Goal: Task Accomplishment & Management: Manage account settings

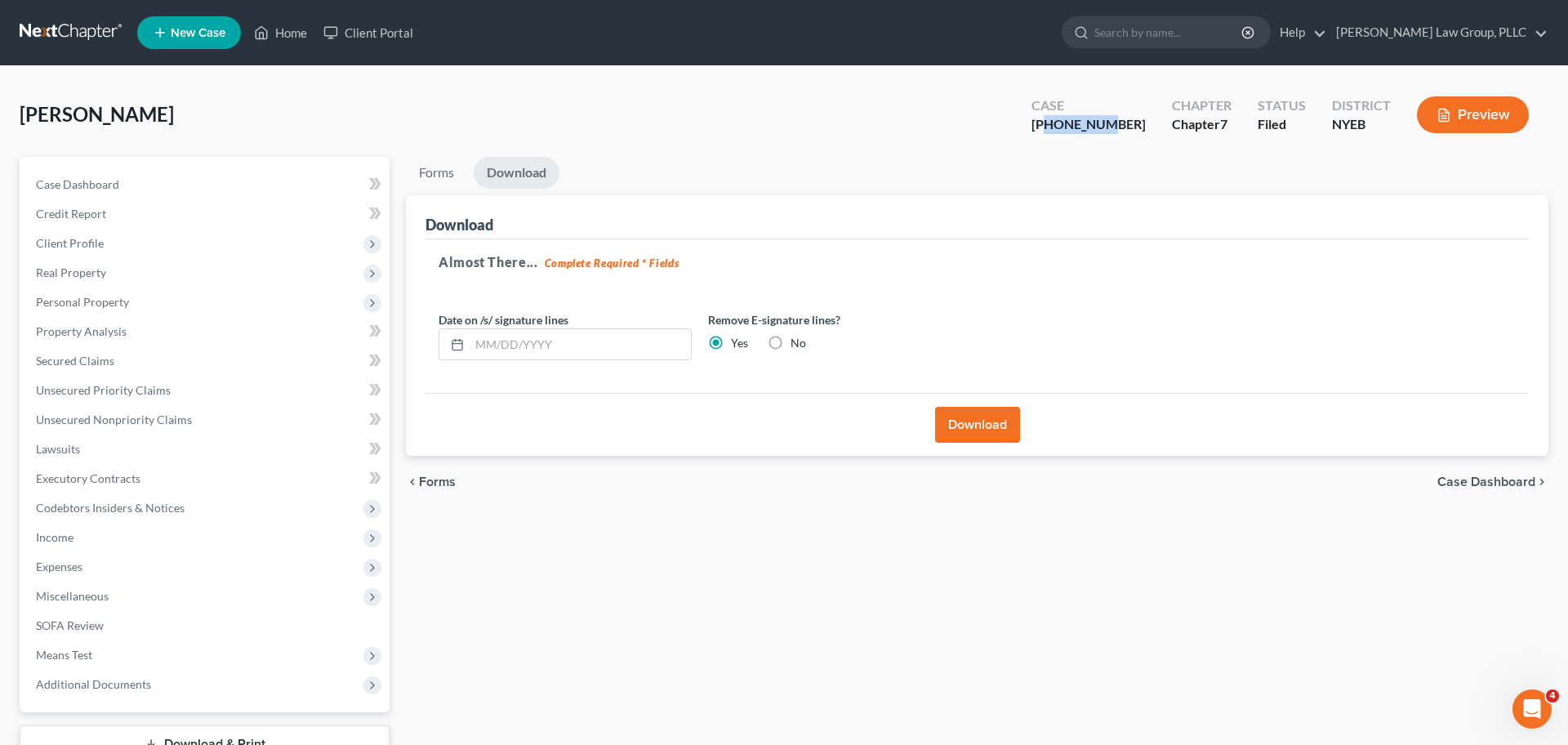
click at [464, 105] on div "Cerda, Randy Upgraded Case 8-25-73072 Chapter Chapter 7 Status Filed District N…" at bounding box center [784, 120] width 1529 height 71
click at [81, 38] on link at bounding box center [72, 32] width 104 height 29
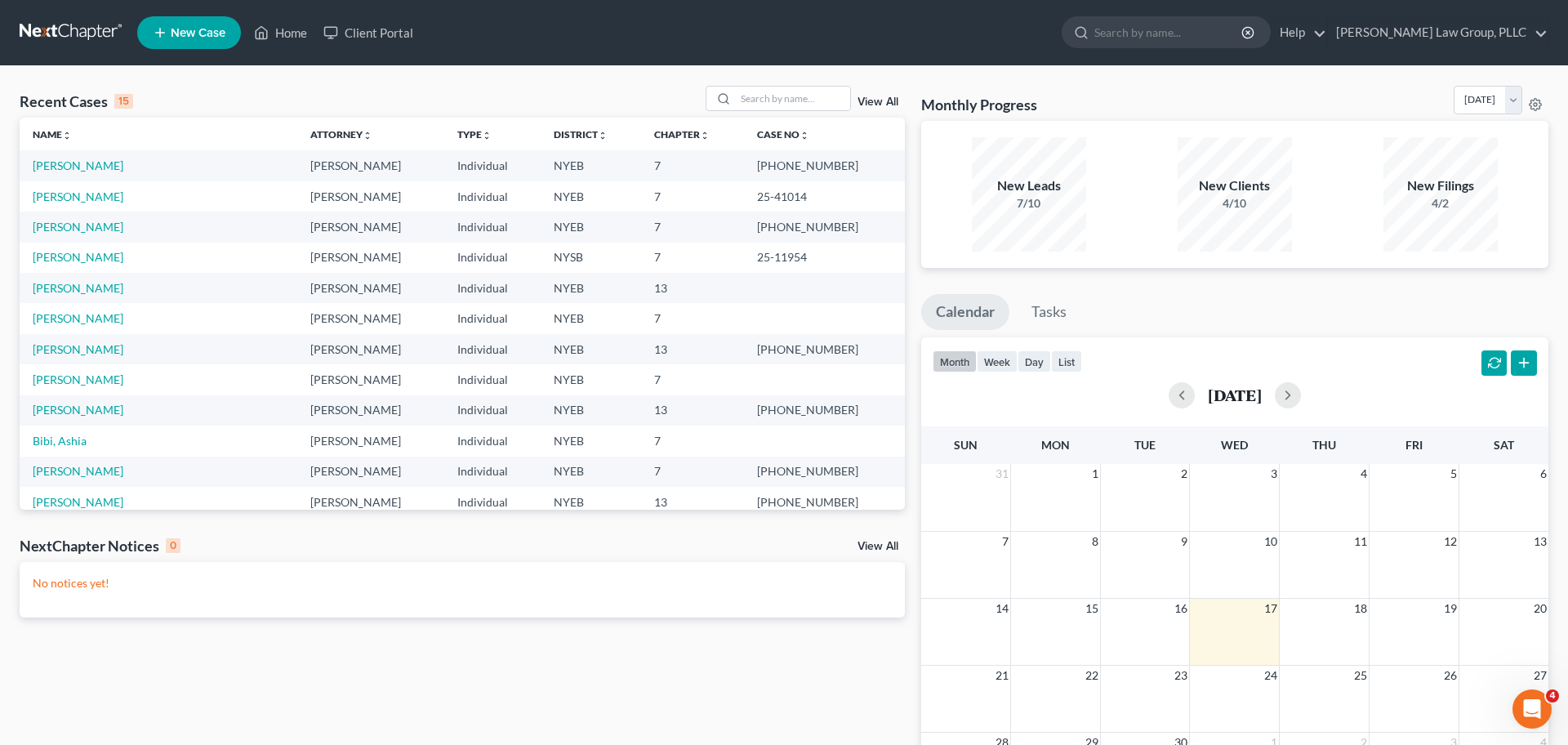
click at [508, 86] on div "Recent Cases 15 View All" at bounding box center [462, 101] width 885 height 32
click at [1527, 32] on link "[PERSON_NAME] Law Group, PLLC" at bounding box center [1437, 32] width 220 height 29
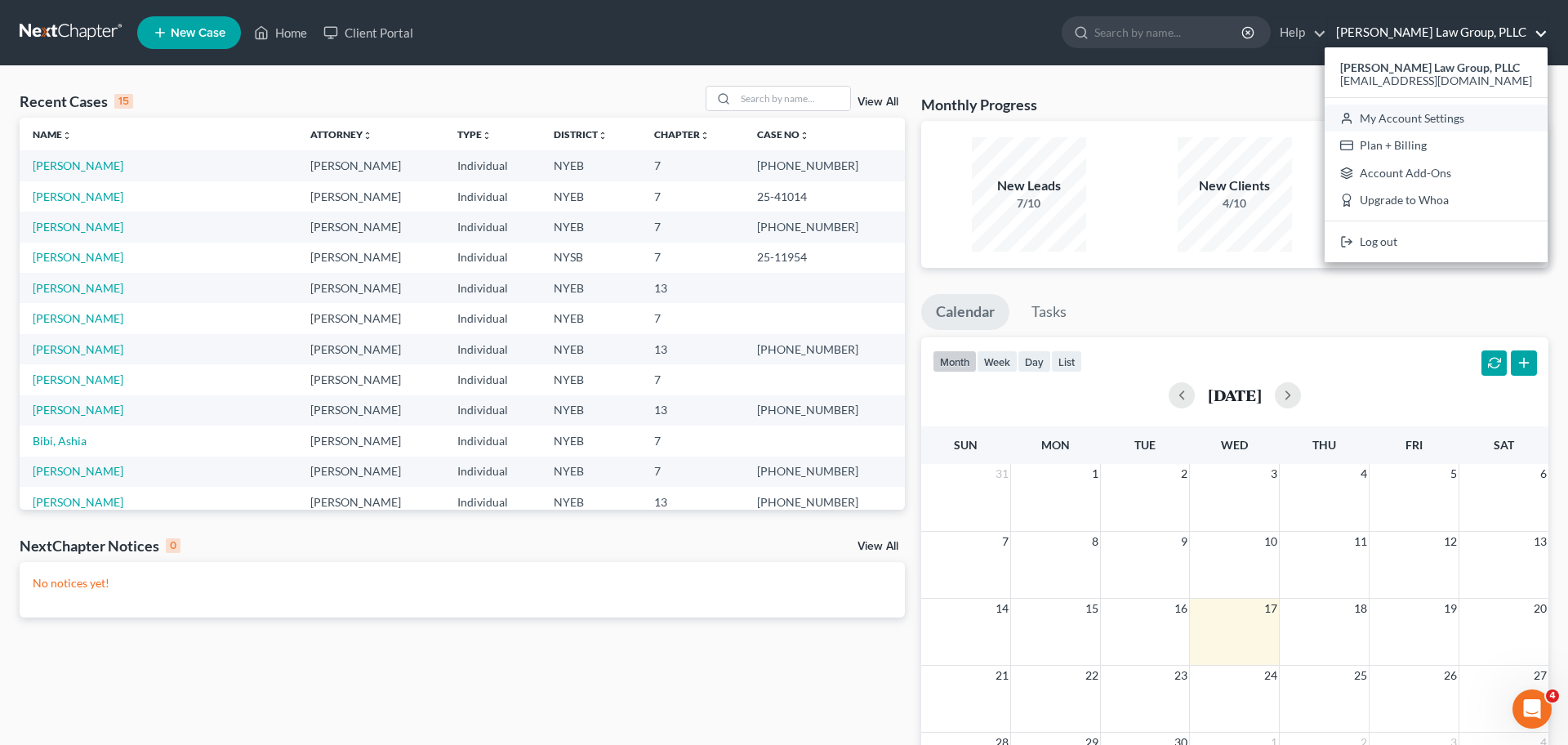
click at [1442, 114] on link "My Account Settings" at bounding box center [1436, 118] width 223 height 27
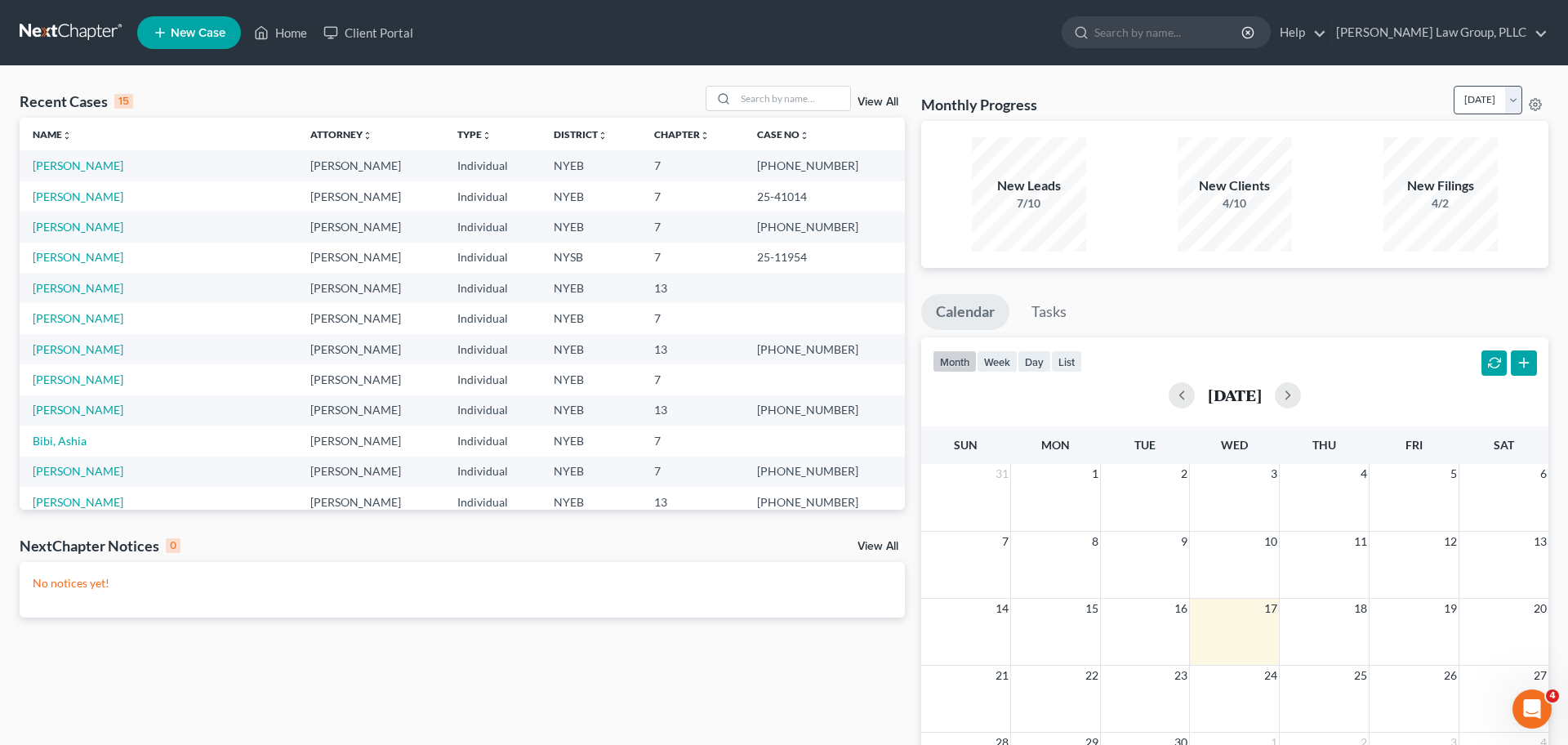
select select "55"
select select "24"
select select "35"
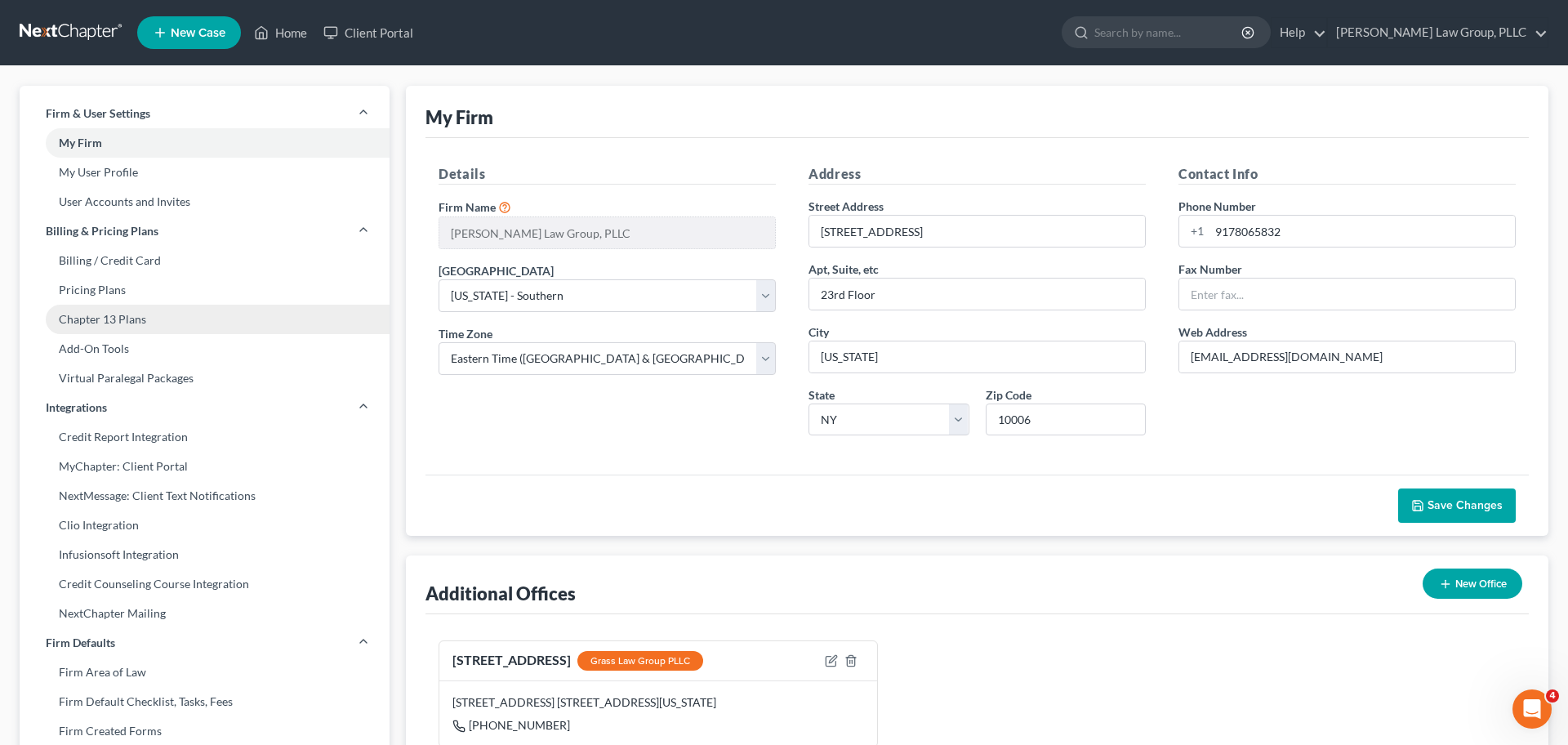
click at [179, 312] on link "Chapter 13 Plans" at bounding box center [204, 319] width 370 height 29
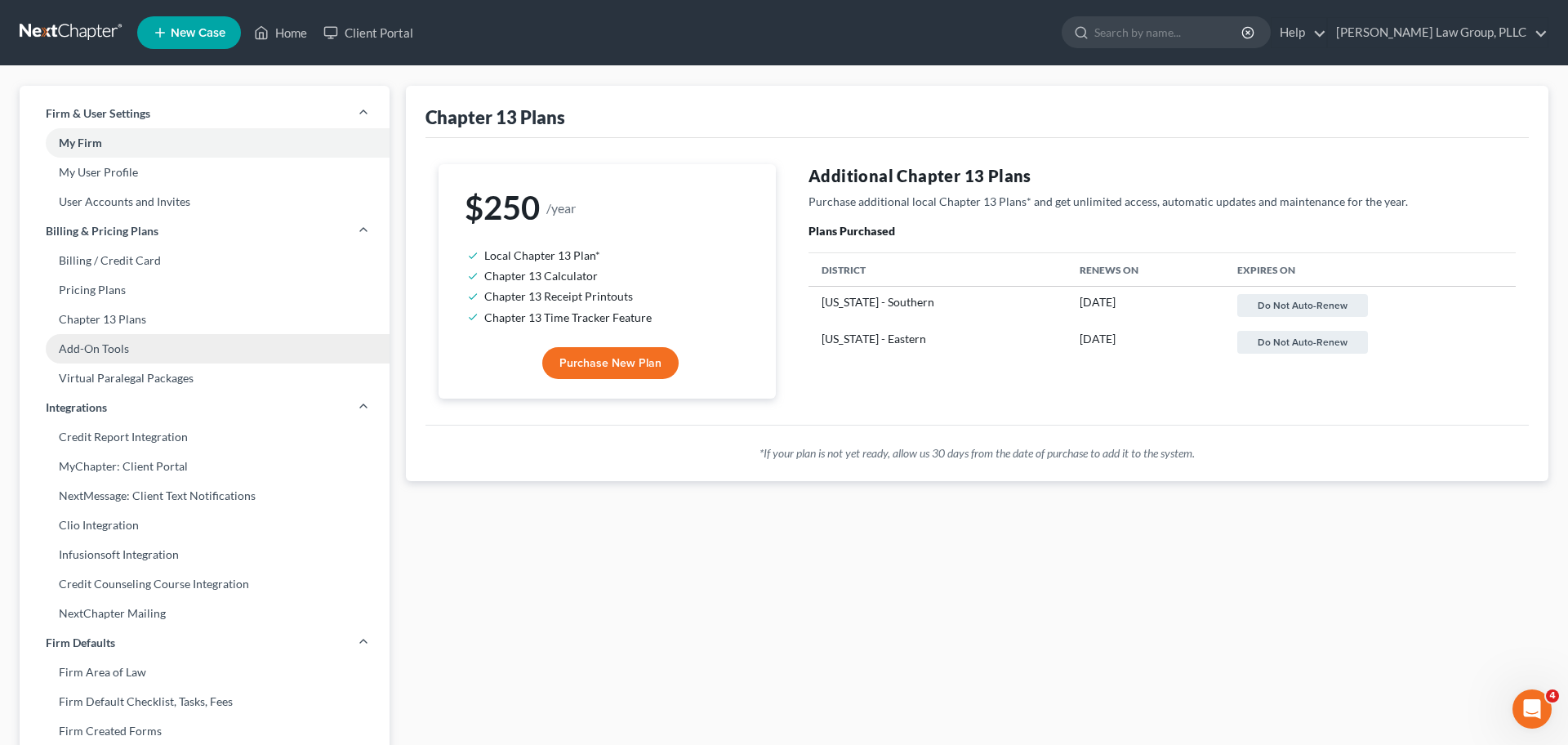
click at [167, 343] on link "Add-On Tools" at bounding box center [204, 349] width 370 height 29
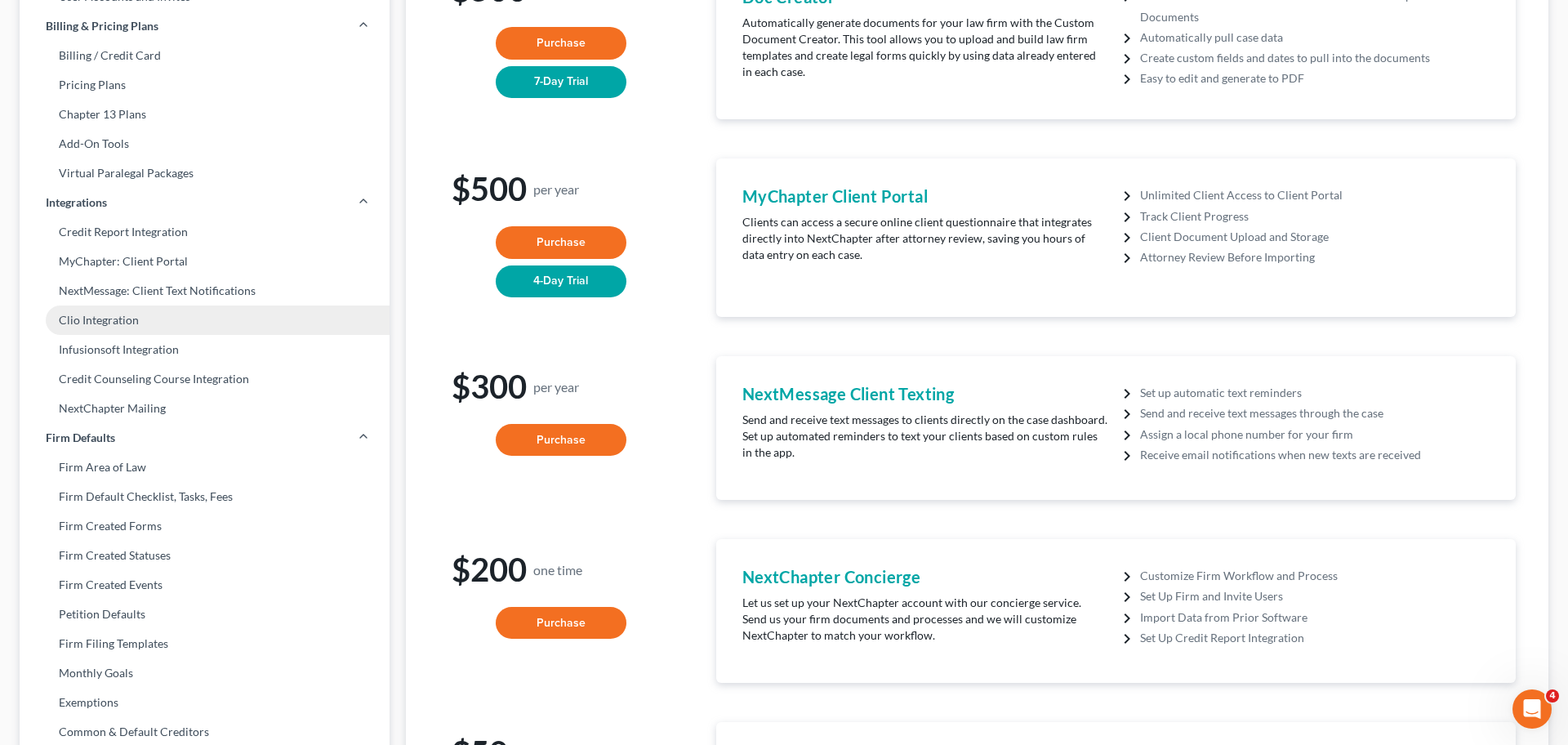
scroll to position [202, 0]
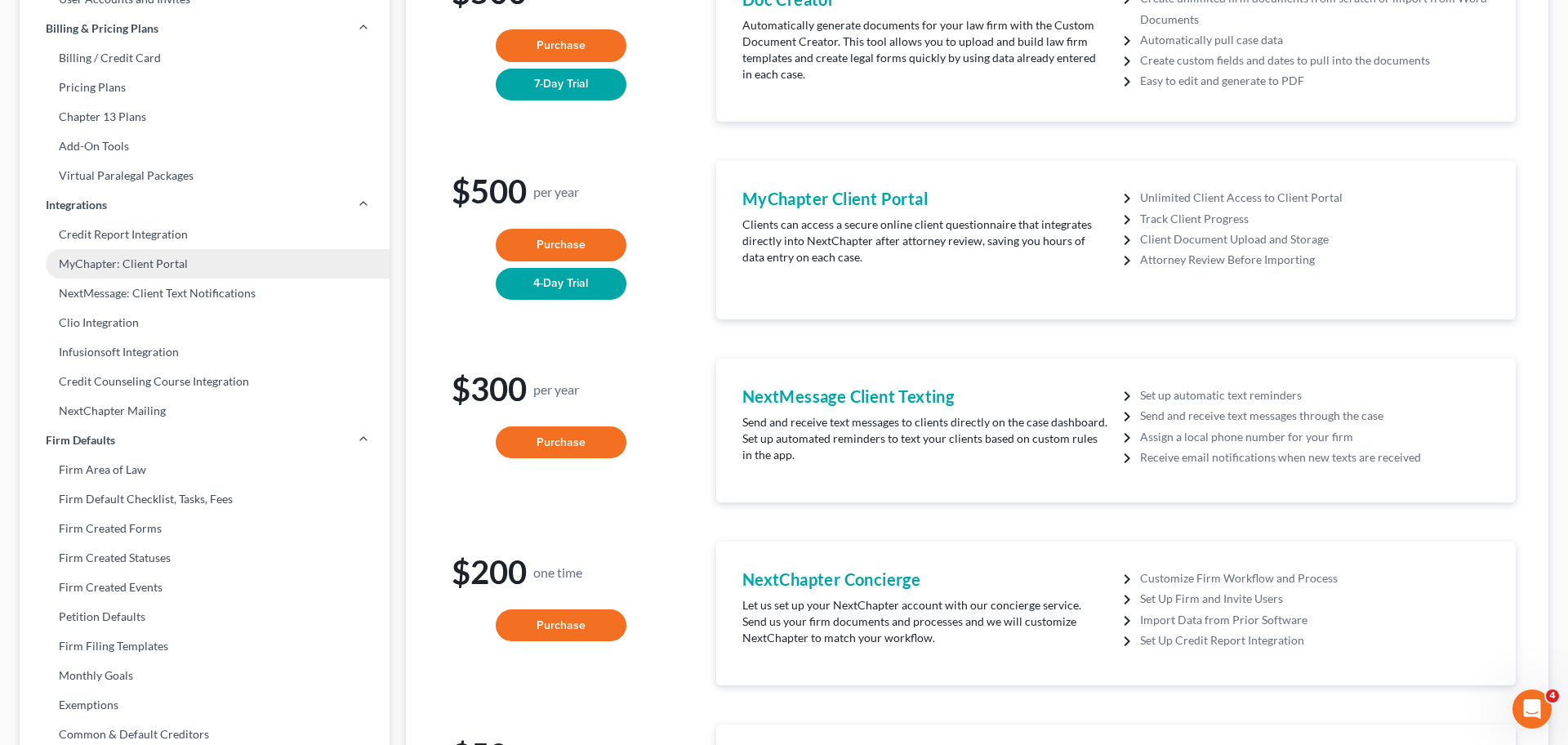
click at [121, 267] on link "MyChapter: Client Portal" at bounding box center [204, 263] width 370 height 29
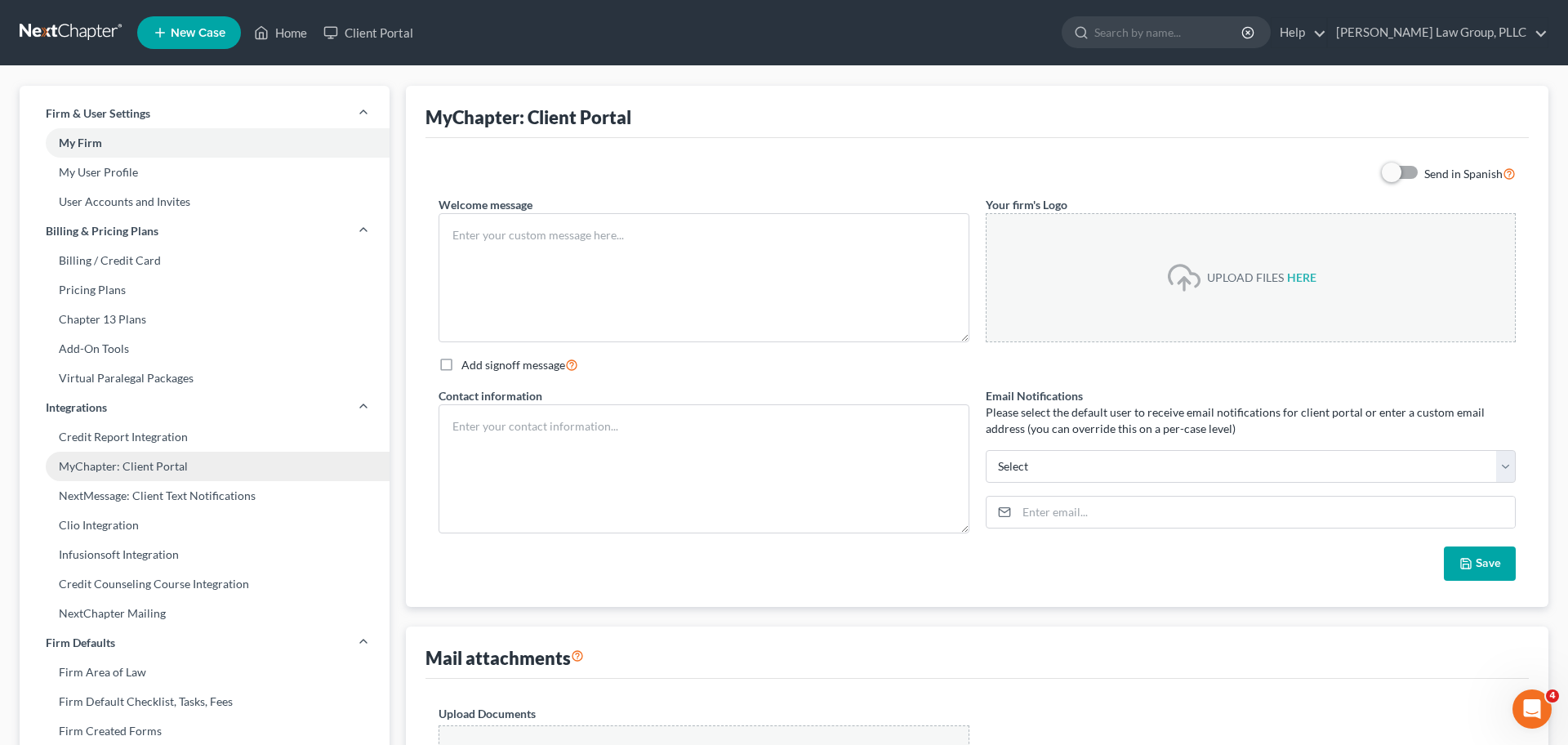
type textarea "Hello! Welcome to MyChapter. We are here to help make the bankruptcy filing pro…"
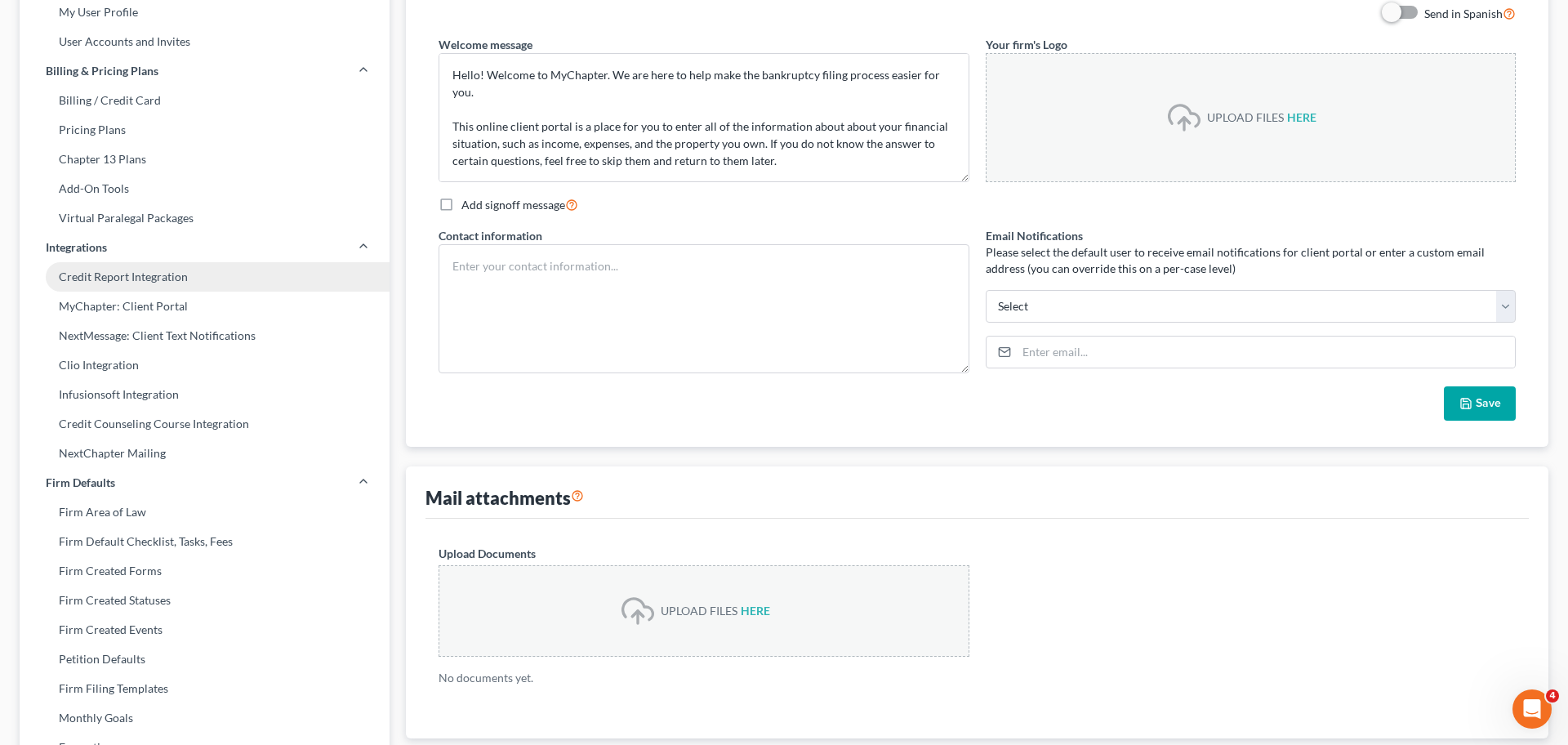
scroll to position [143, 0]
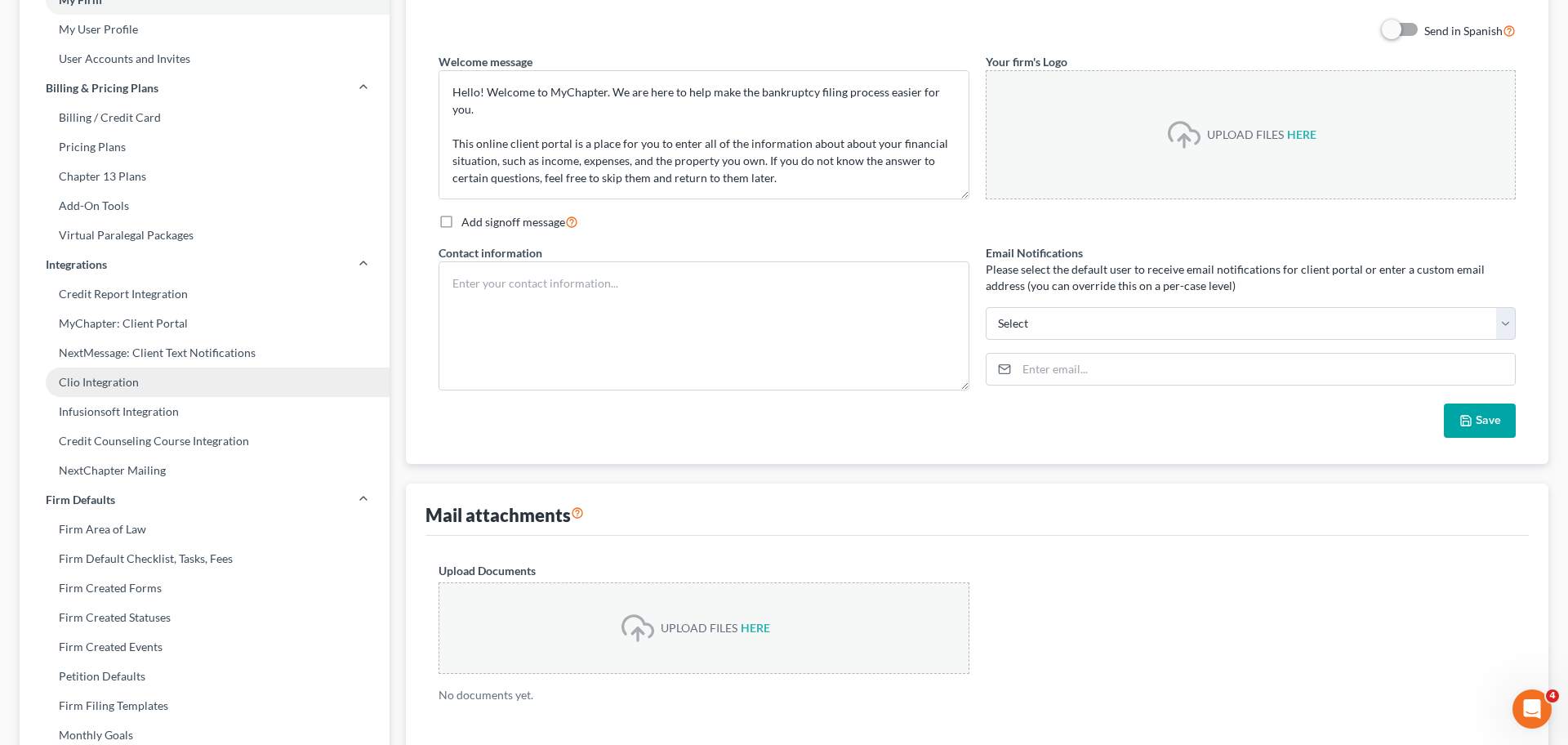
click at [170, 380] on link "Clio Integration" at bounding box center [204, 382] width 370 height 29
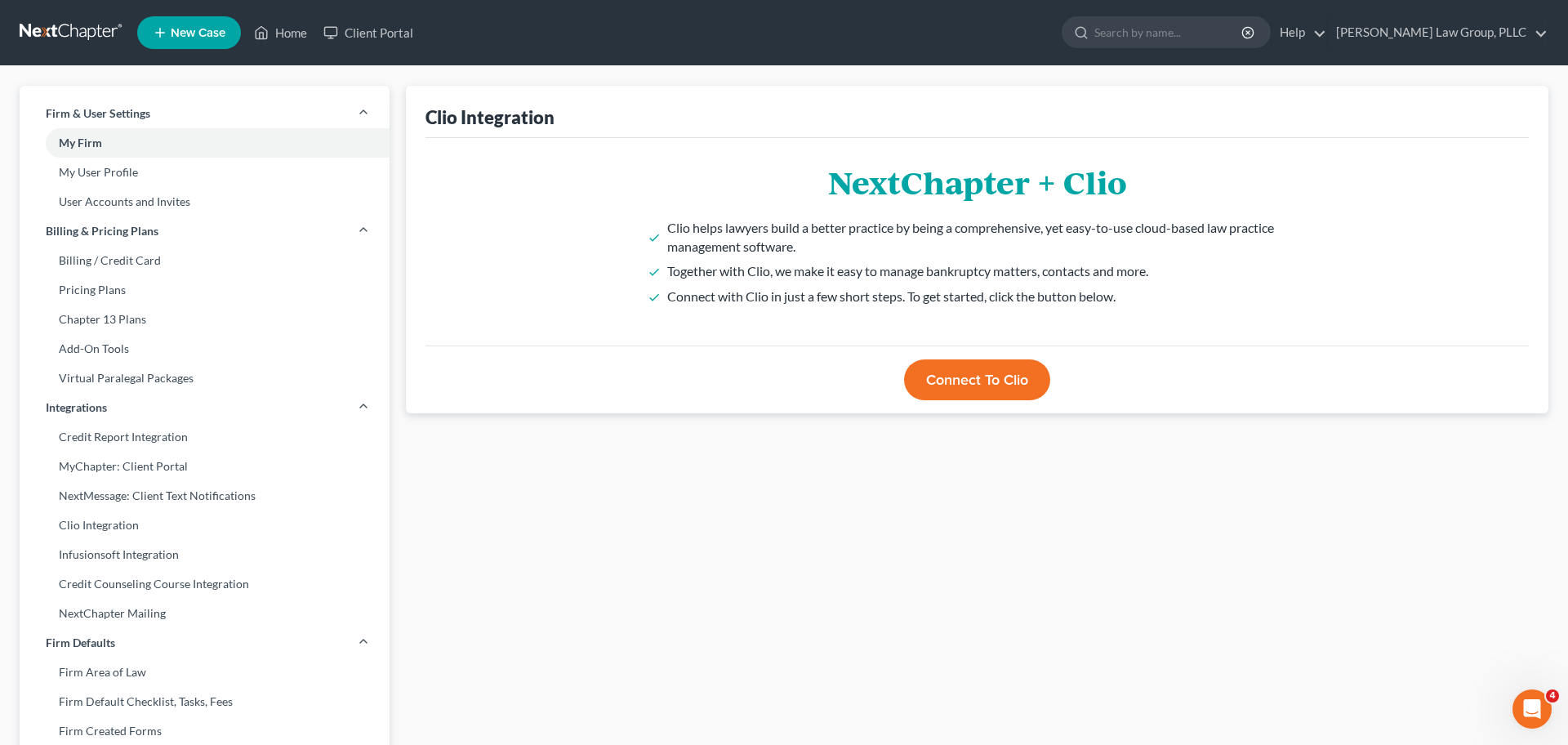
click at [937, 384] on button "Connect to Clio" at bounding box center [977, 380] width 146 height 41
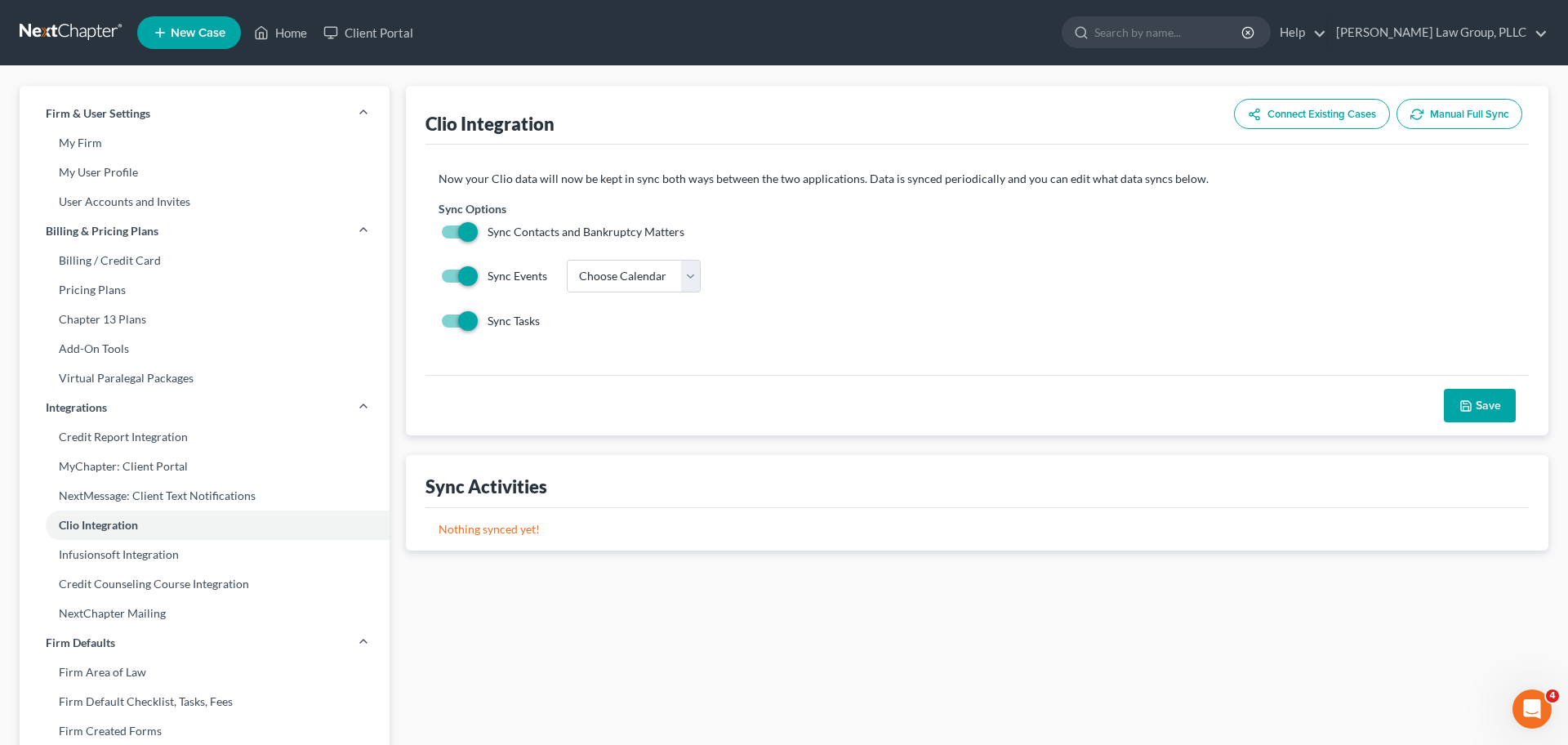
click at [698, 276] on div "Sync Events Choose Calendar Jeb Singer Firm" at bounding box center [977, 276] width 1078 height 33
click at [690, 276] on select "Choose Calendar Jeb Singer Firm" at bounding box center [633, 276] width 134 height 32
click at [667, 269] on select "Choose Calendar Jeb Singer Firm" at bounding box center [633, 276] width 134 height 32
click at [567, 260] on select "Choose Calendar Jeb Singer Firm" at bounding box center [633, 276] width 134 height 32
click at [667, 270] on select "Choose Calendar Jeb Singer Firm" at bounding box center [633, 276] width 134 height 32
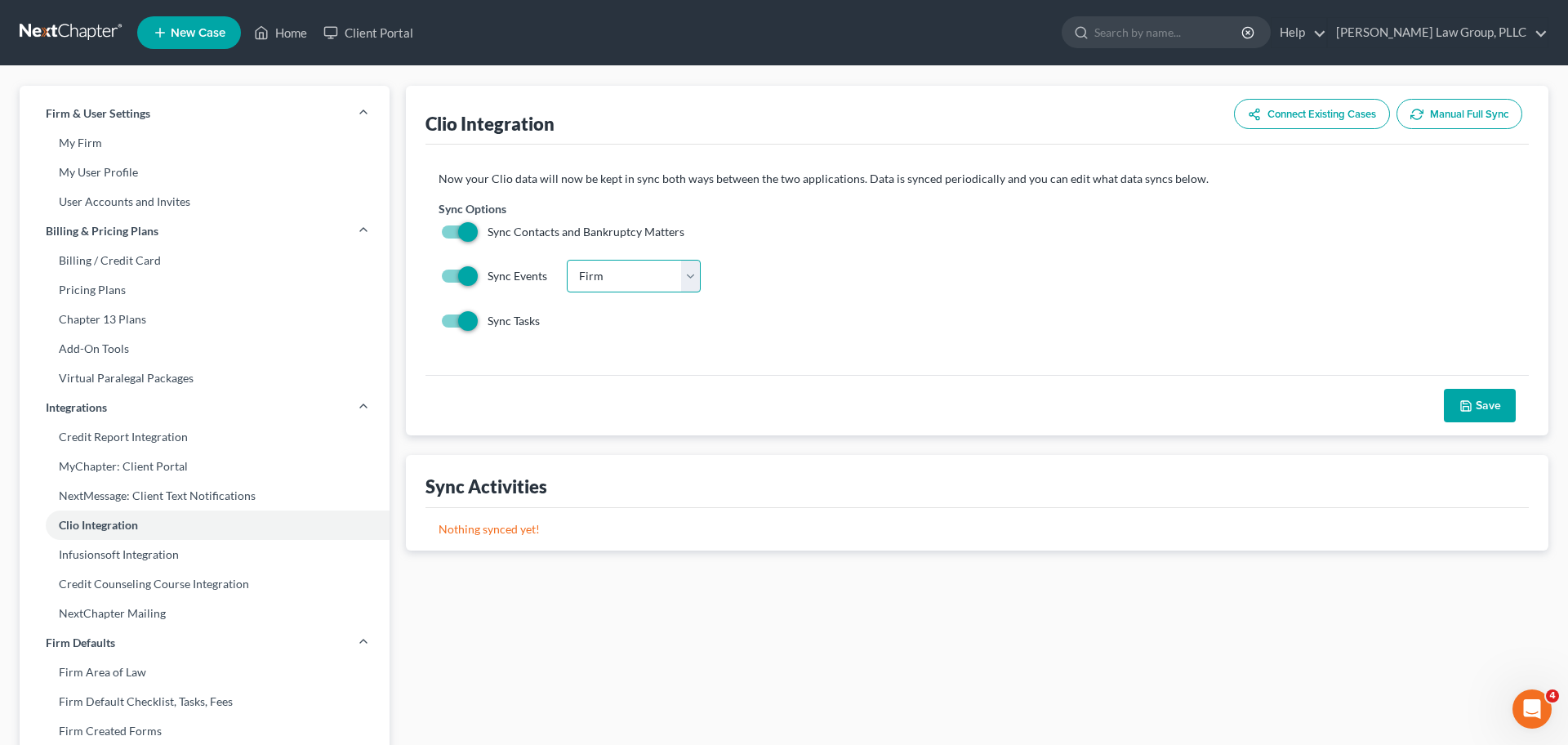
click at [567, 260] on select "Choose Calendar Jeb Singer Firm" at bounding box center [633, 276] width 134 height 32
click at [673, 286] on select "Choose Calendar Jeb Singer Firm" at bounding box center [633, 276] width 134 height 32
select select "0"
click at [567, 260] on select "Choose Calendar Jeb Singer Firm" at bounding box center [633, 276] width 134 height 32
click at [1506, 395] on button "Save" at bounding box center [1480, 406] width 72 height 34
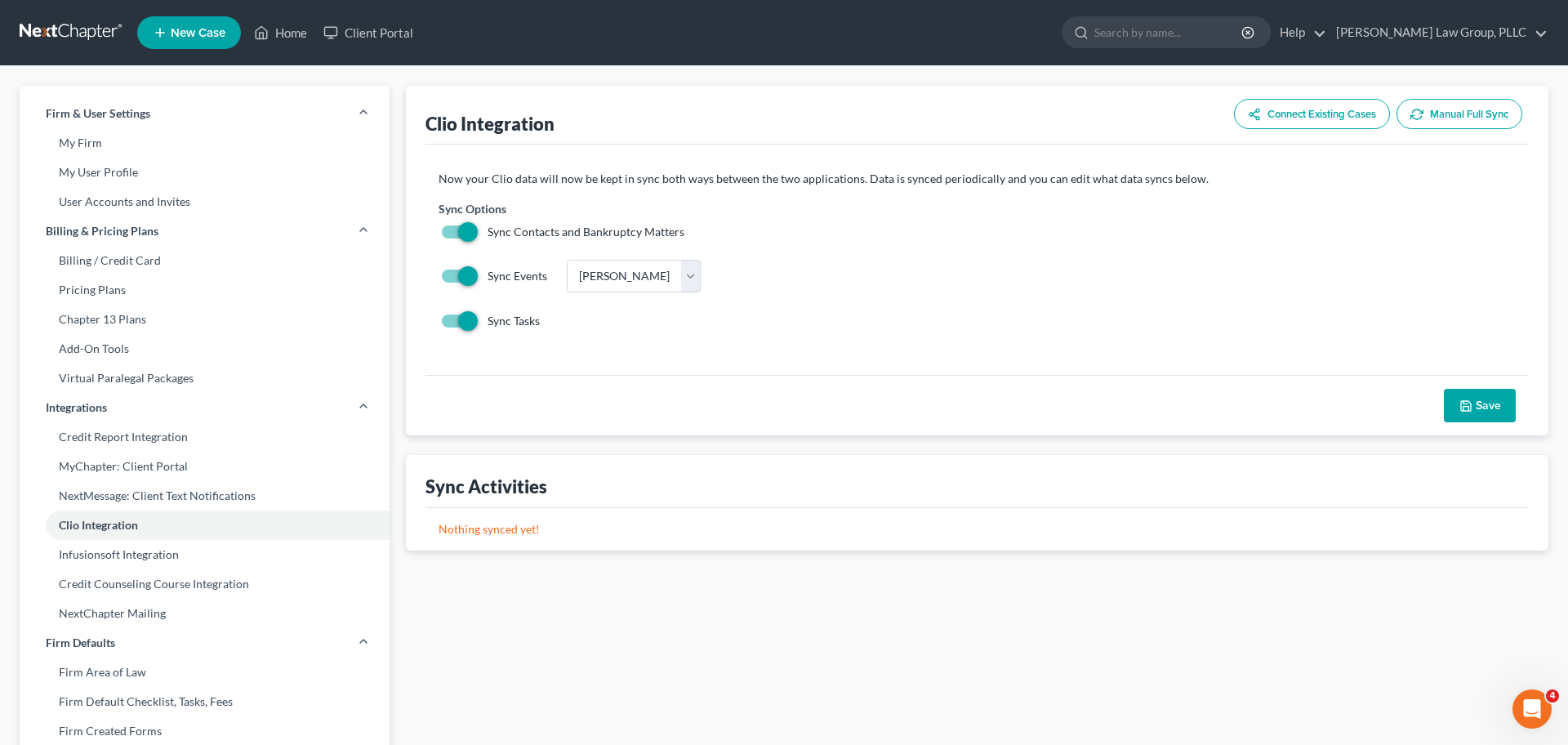
click at [80, 32] on link at bounding box center [72, 32] width 104 height 29
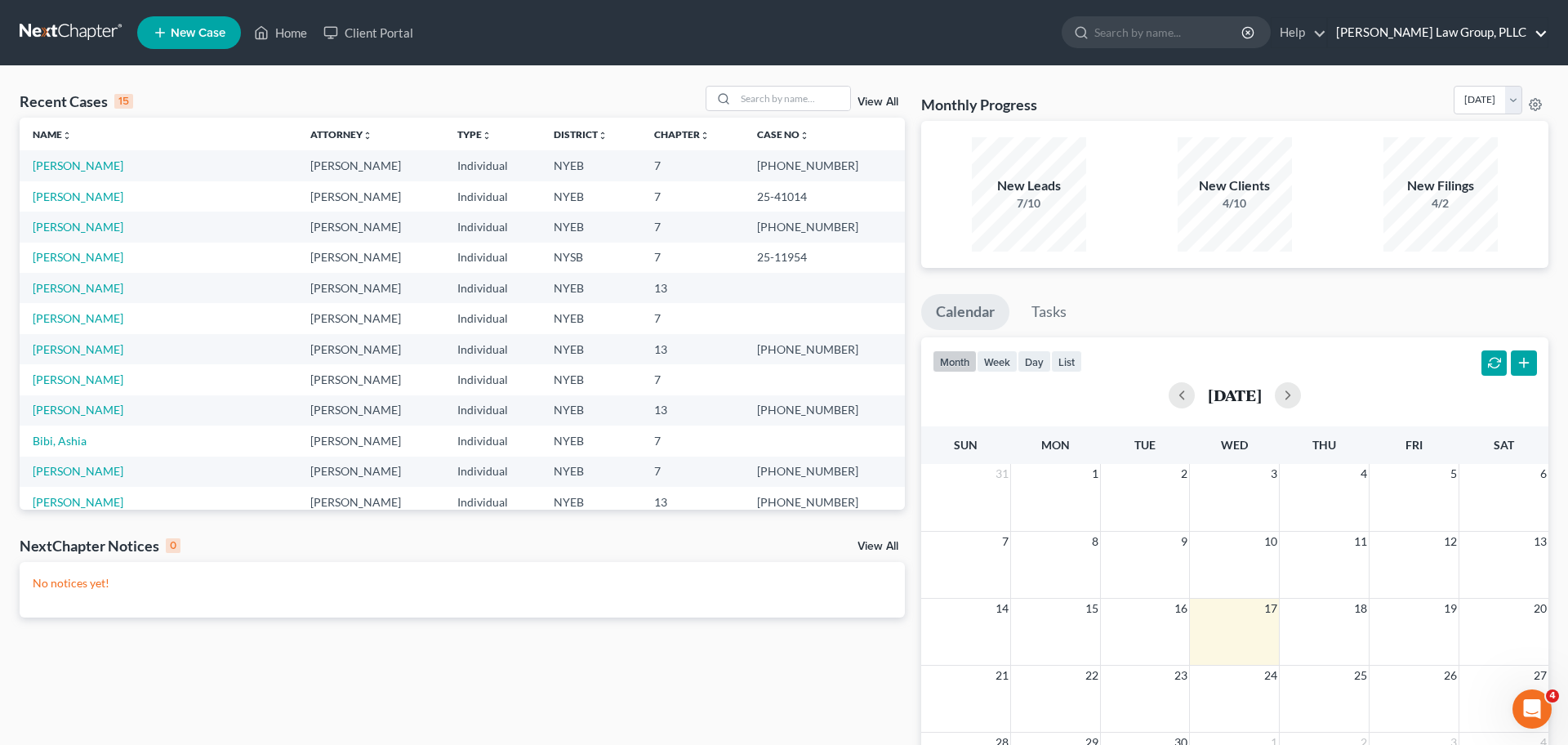
click at [1486, 32] on link "[PERSON_NAME] Law Group, PLLC" at bounding box center [1437, 32] width 220 height 29
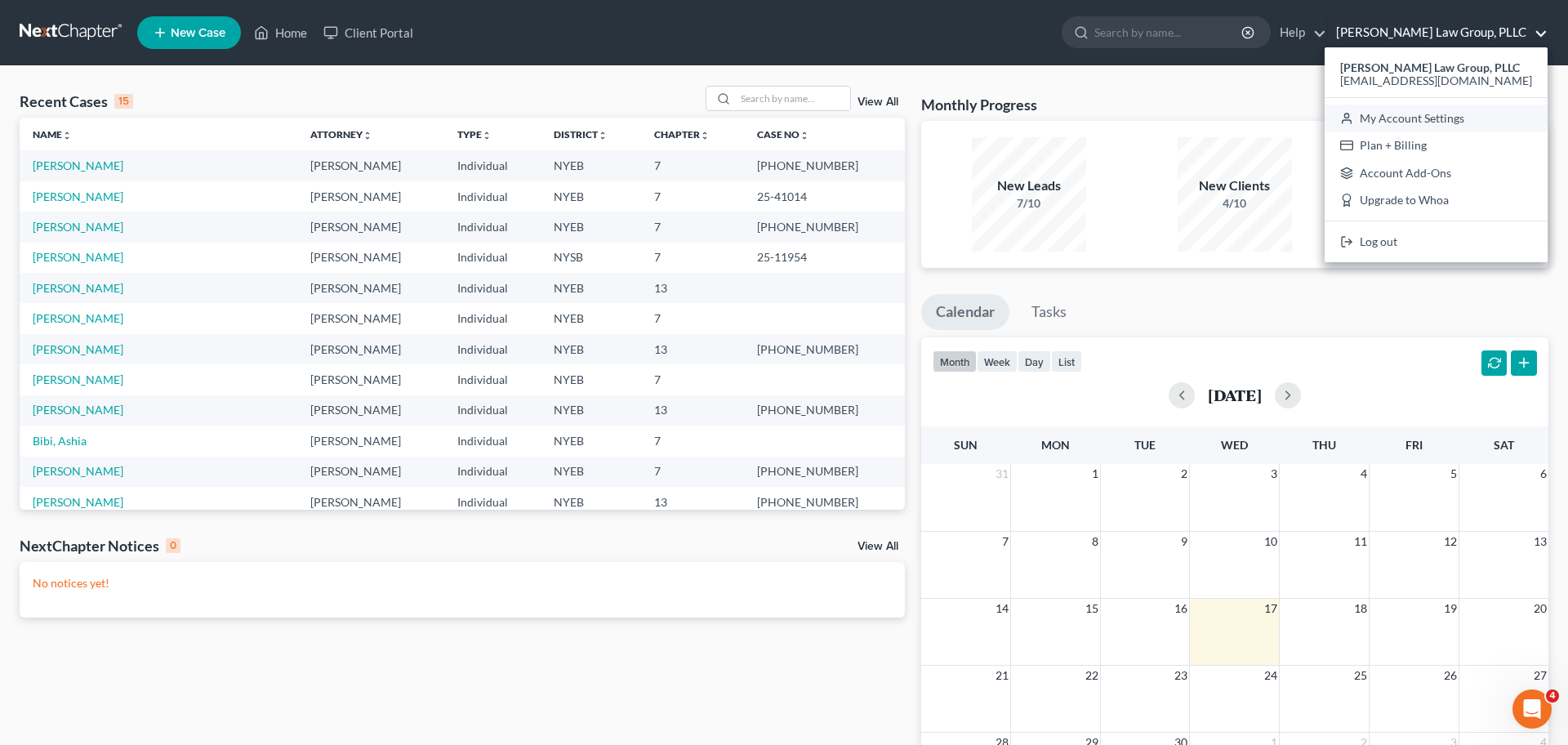
click at [1448, 120] on link "My Account Settings" at bounding box center [1436, 118] width 223 height 27
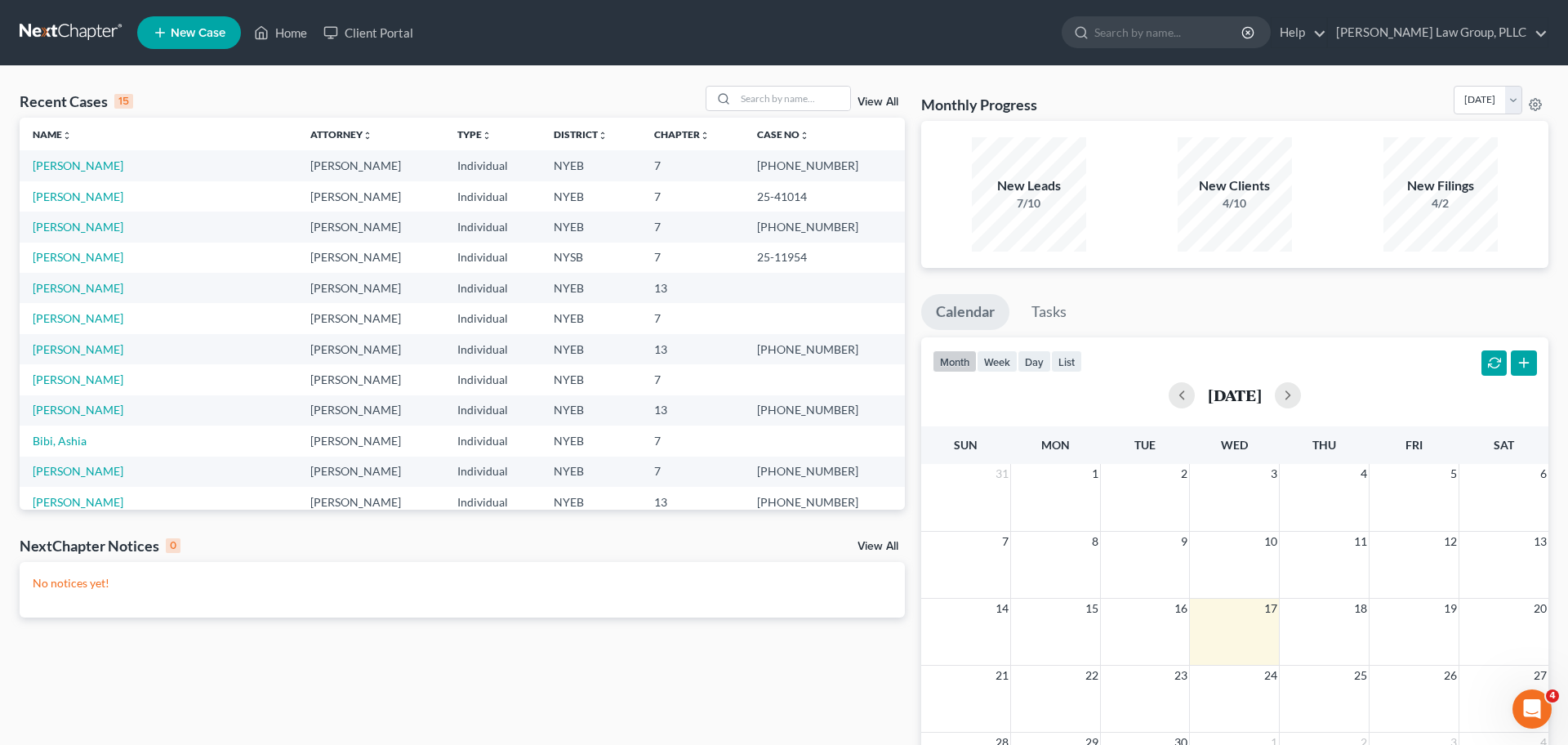
select select "24"
select select "35"
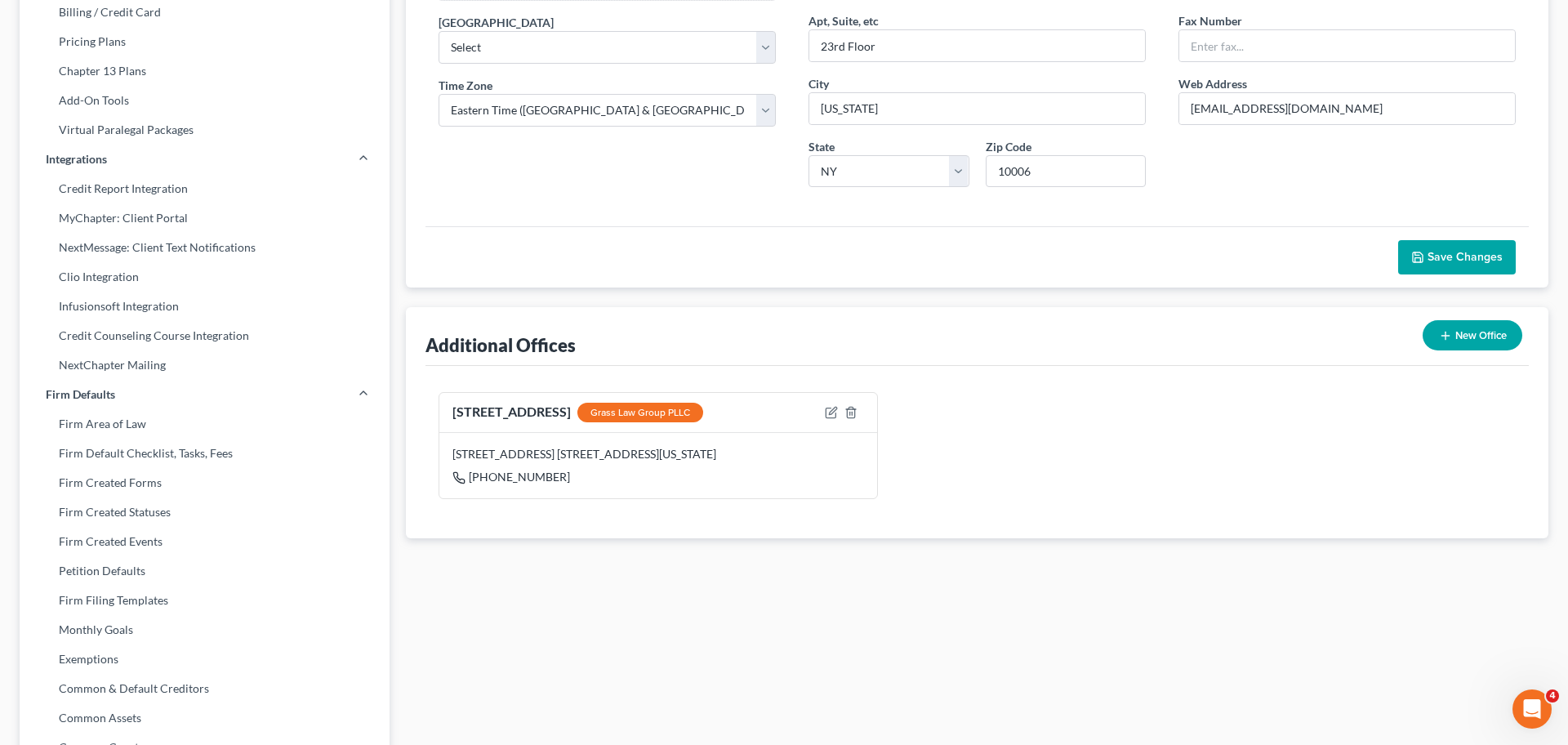
scroll to position [249, 0]
click at [214, 277] on link "Clio Integration" at bounding box center [204, 276] width 370 height 29
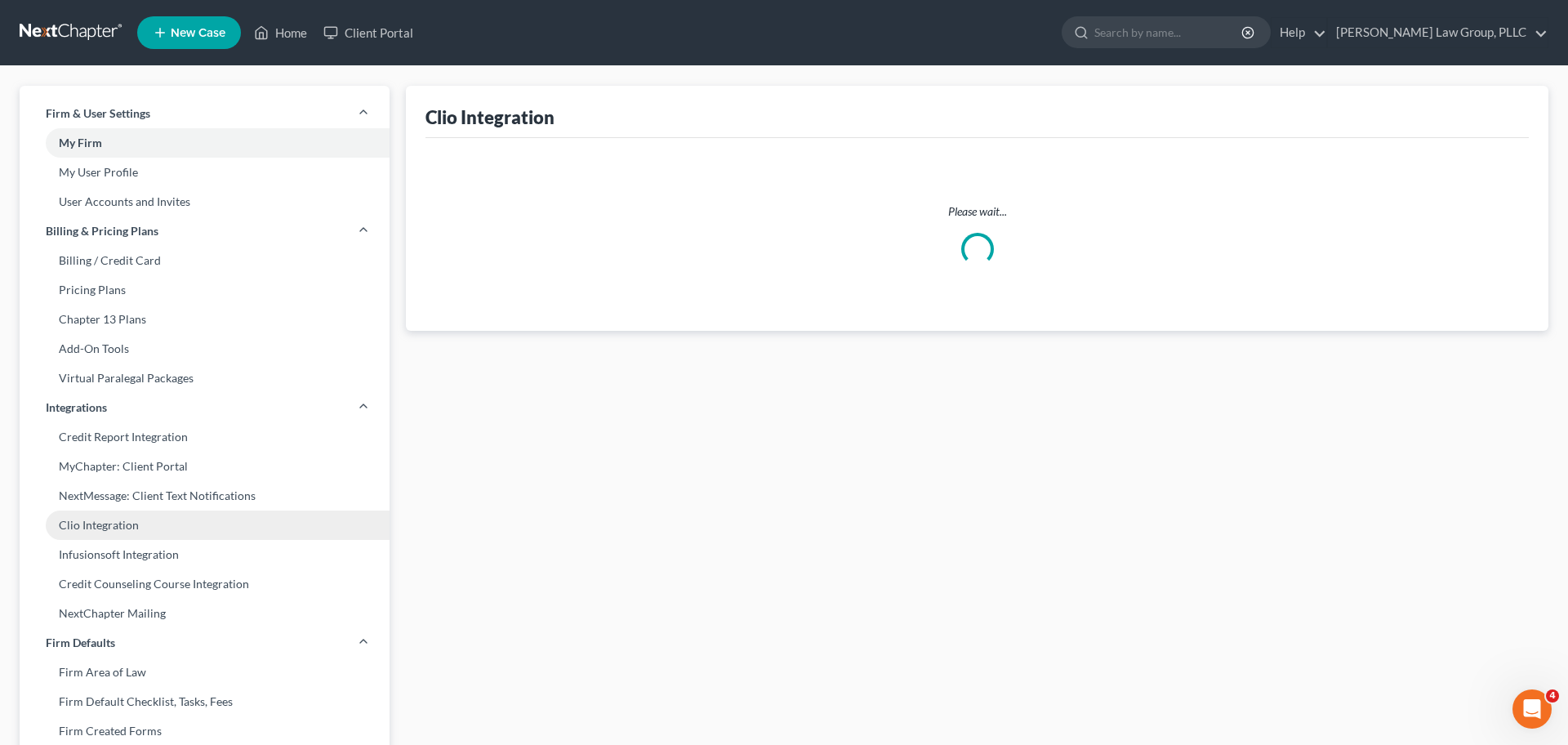
select select "0"
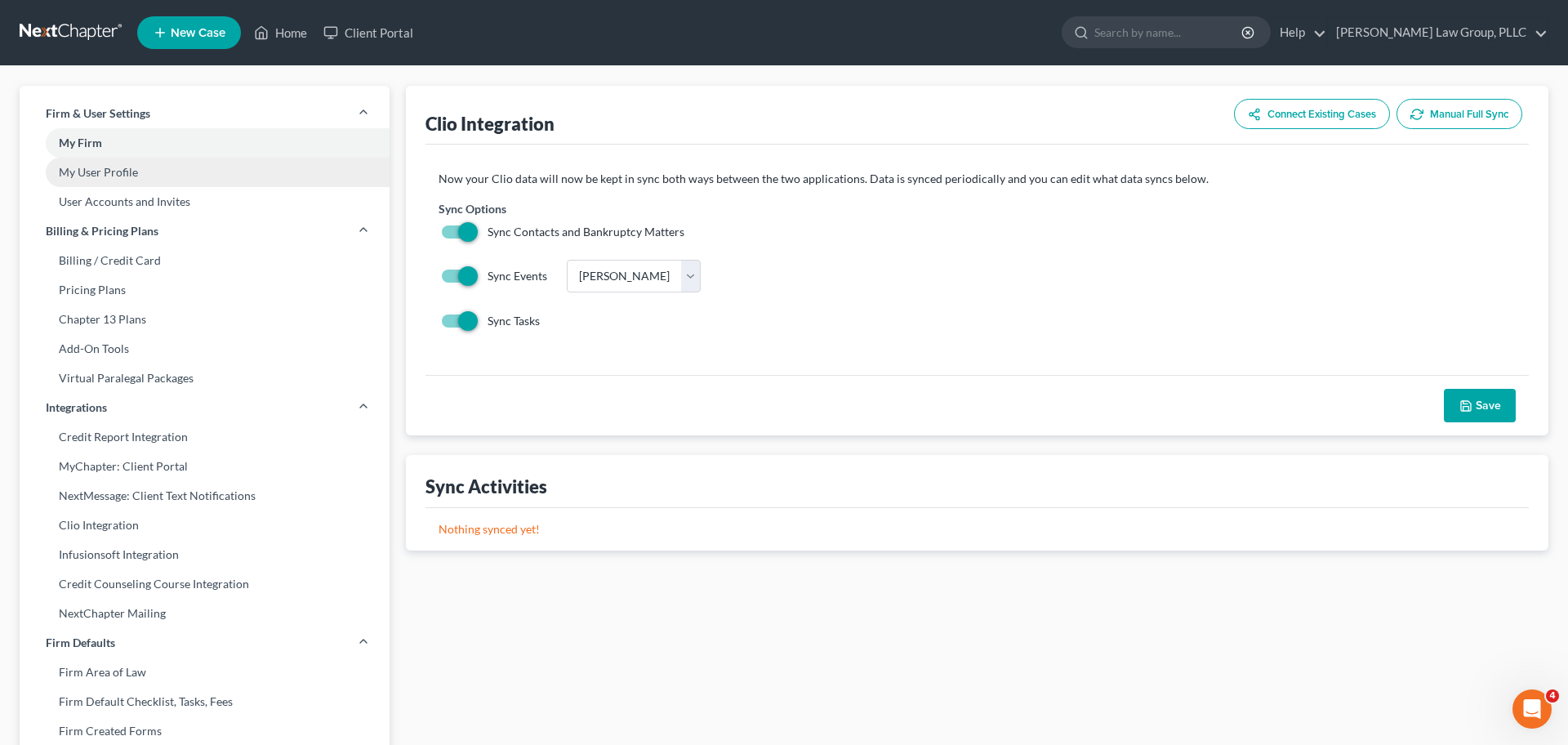
click at [332, 178] on link "My User Profile" at bounding box center [204, 172] width 370 height 29
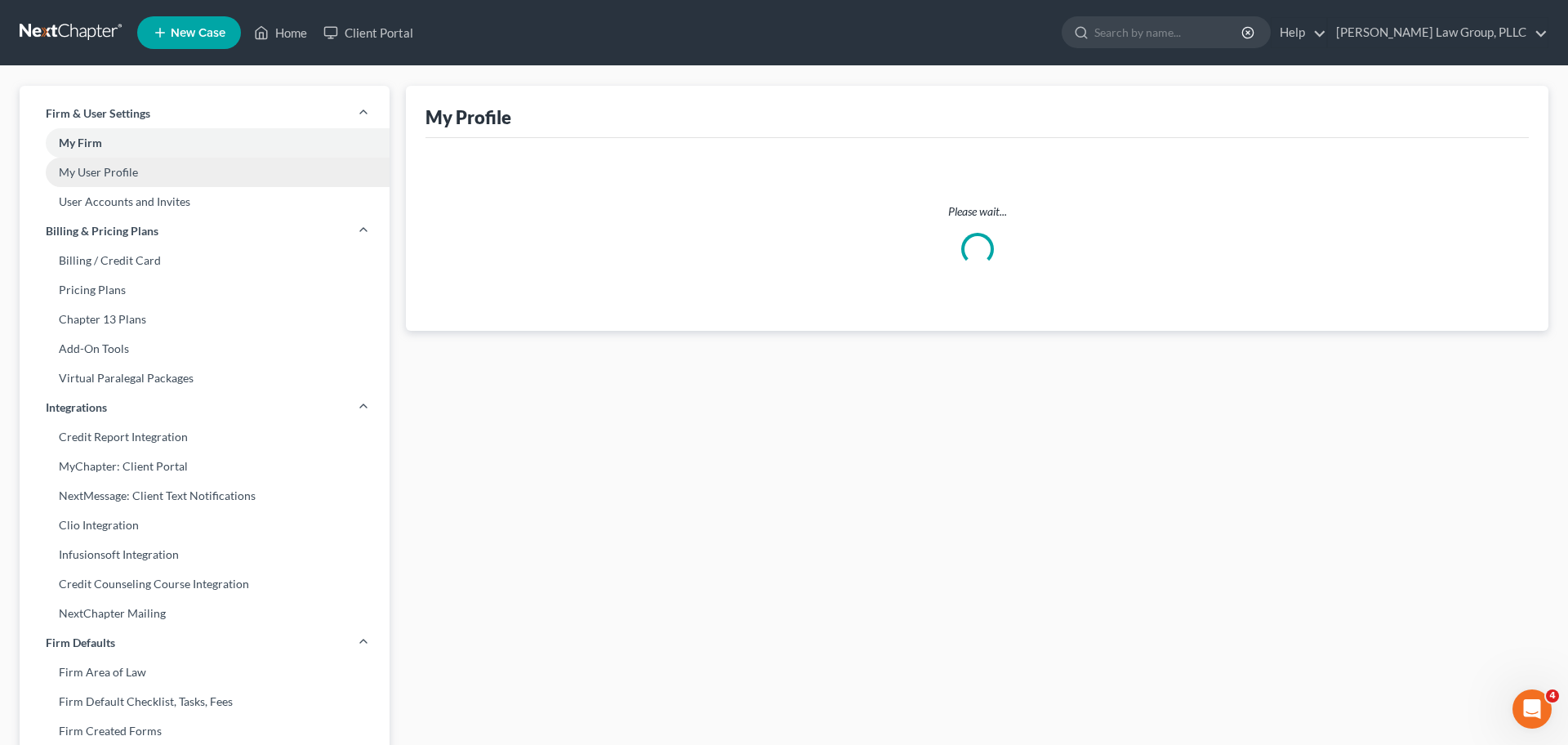
select select "35"
select select "paralegal"
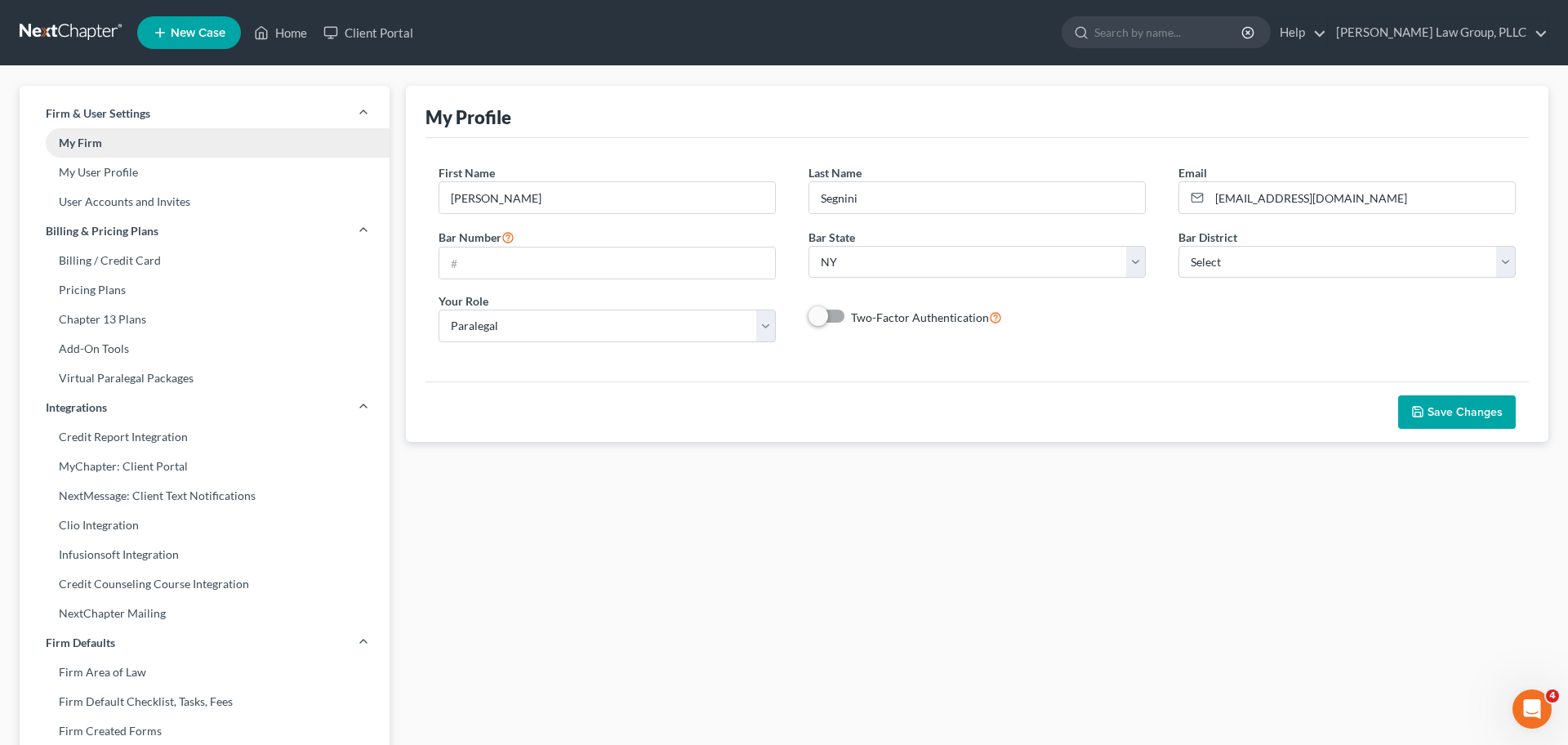
click at [311, 153] on link "My Firm" at bounding box center [204, 143] width 370 height 29
select select "55"
select select "24"
select select "35"
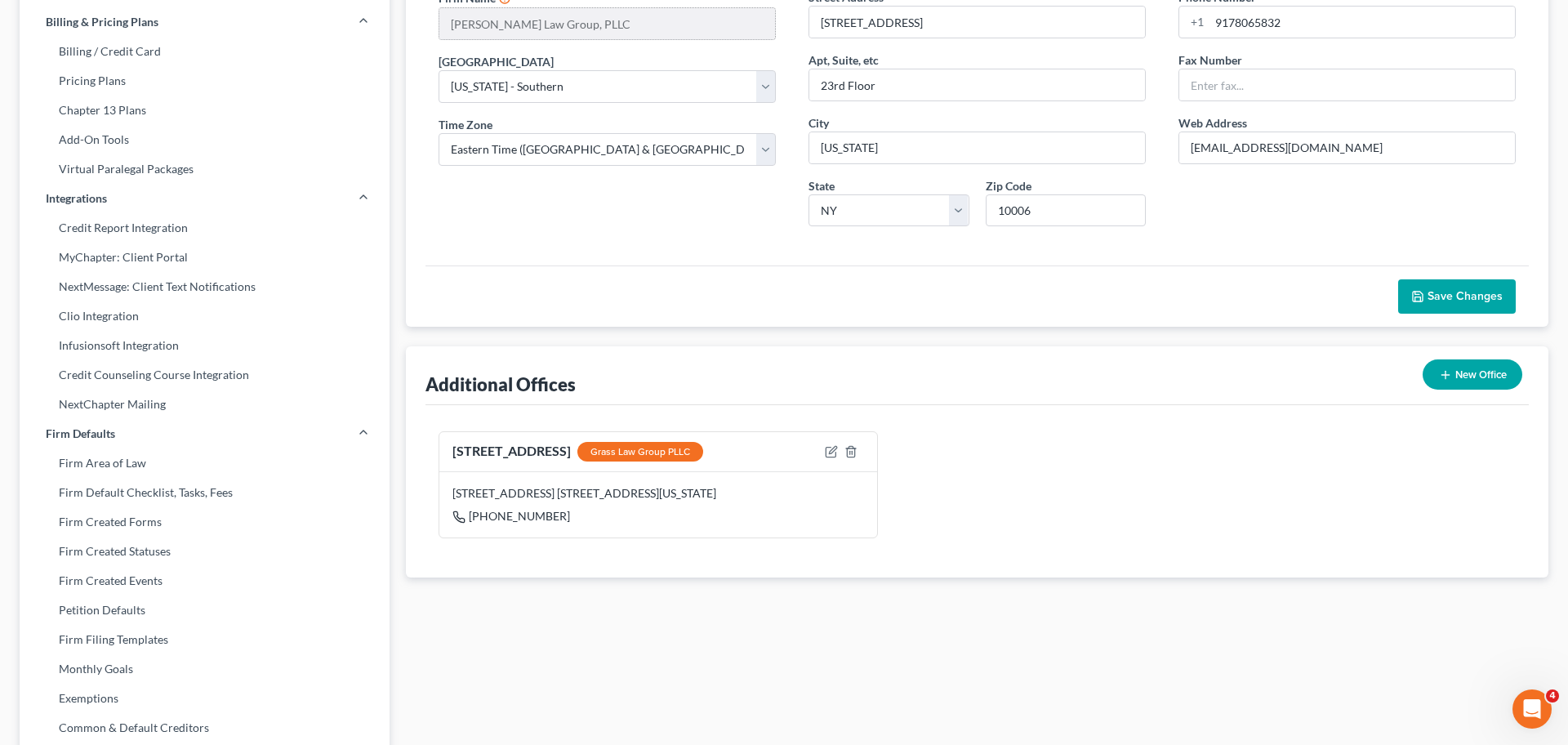
scroll to position [211, 0]
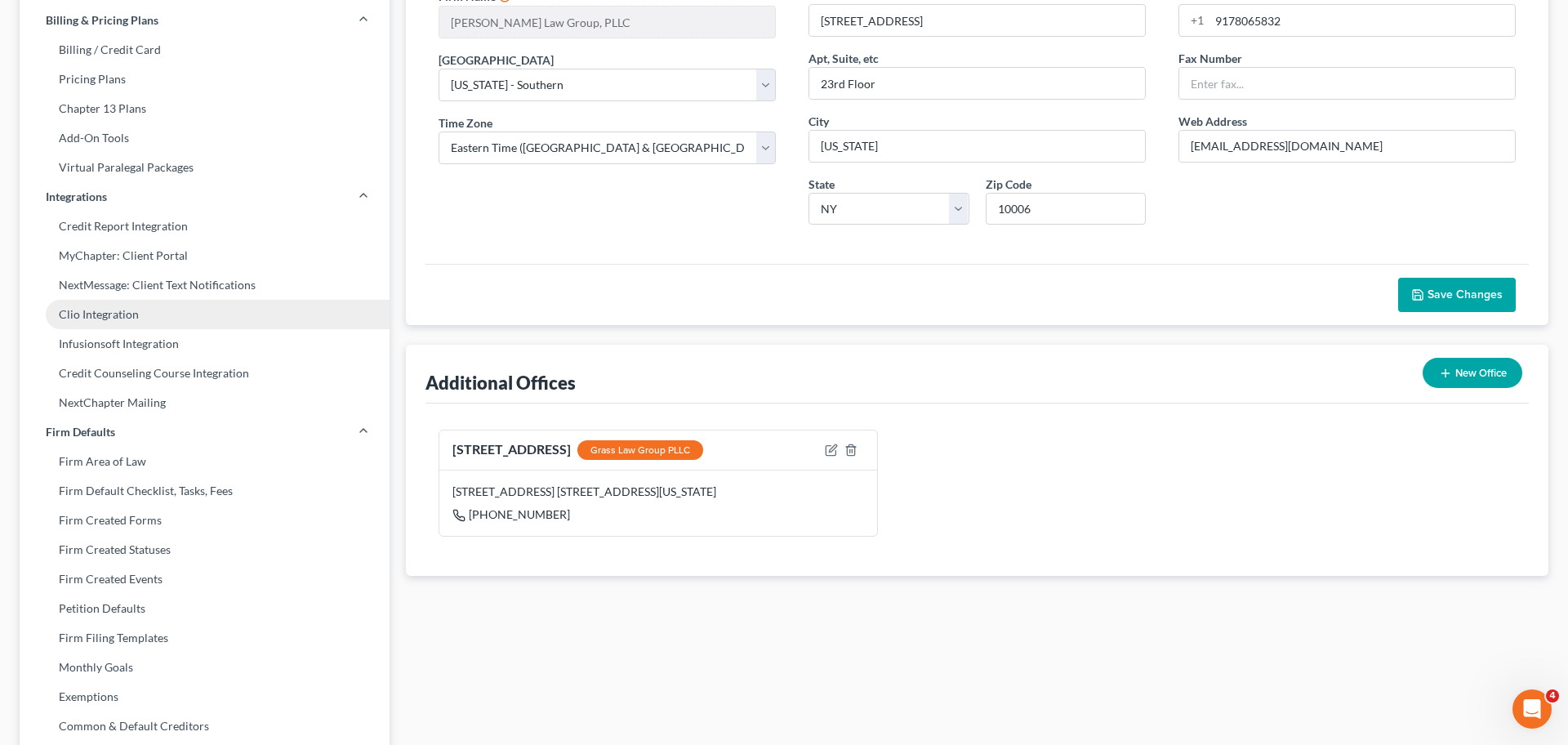
click at [241, 320] on link "Clio Integration" at bounding box center [204, 314] width 370 height 29
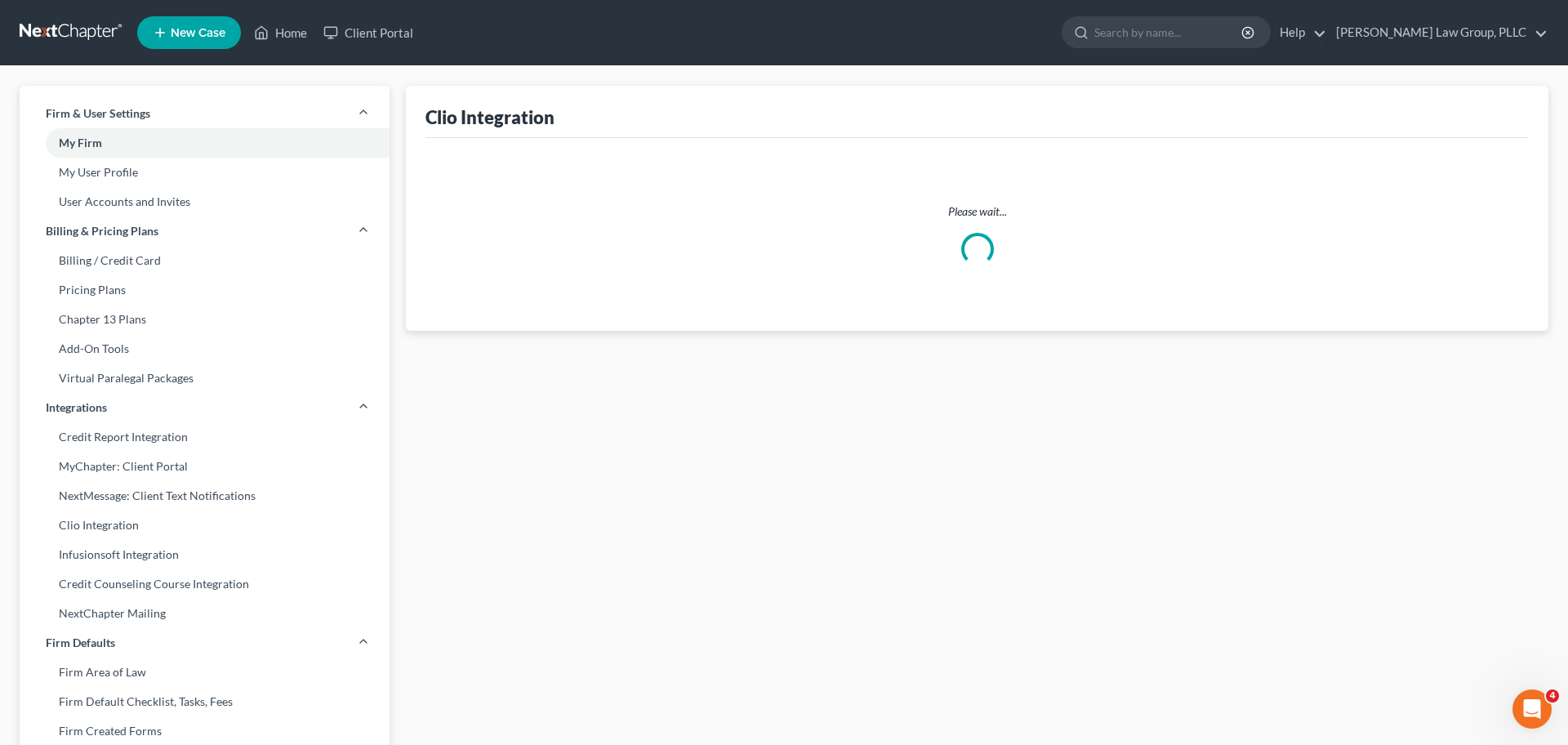
select select "0"
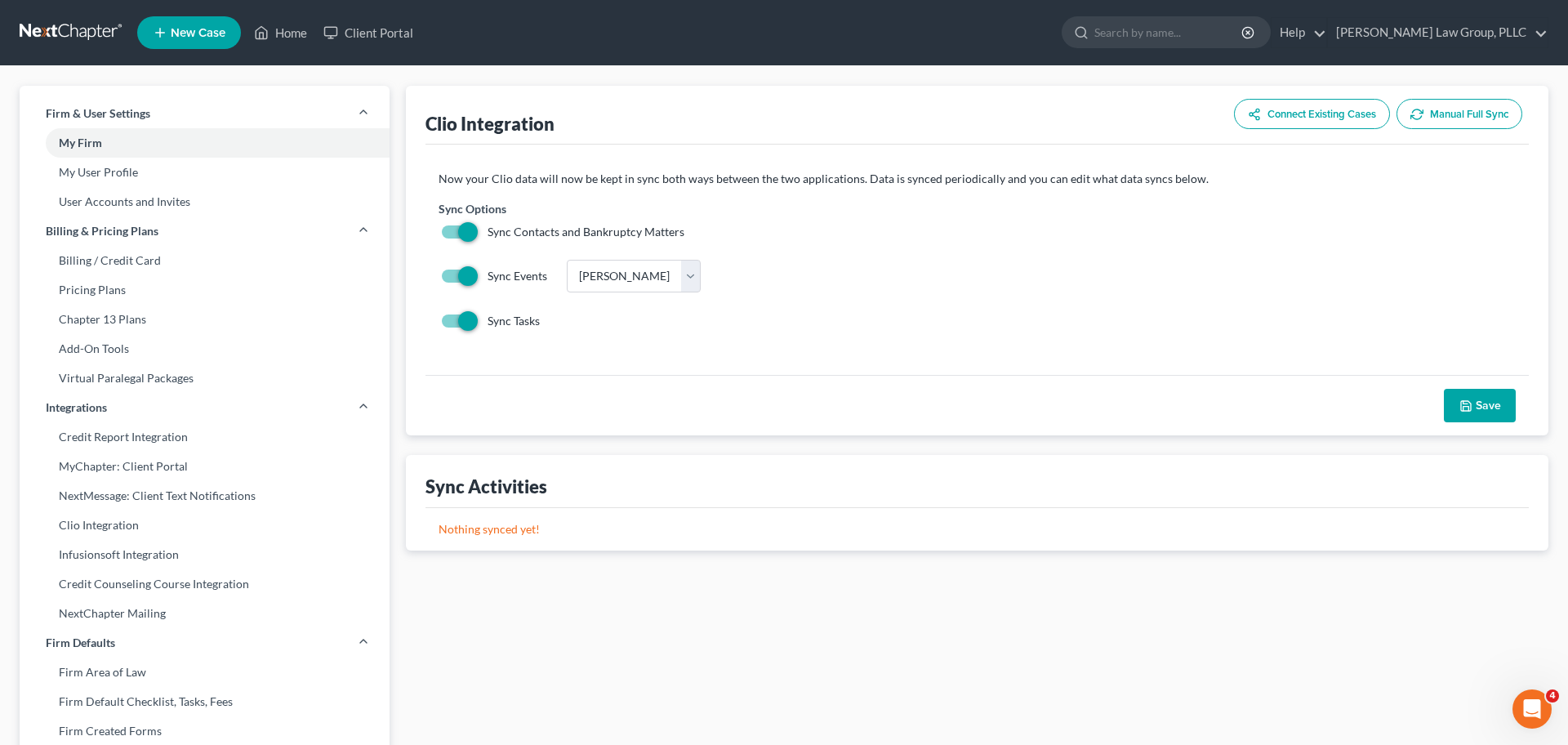
click at [86, 29] on link at bounding box center [72, 32] width 104 height 29
